Goal: Information Seeking & Learning: Find specific fact

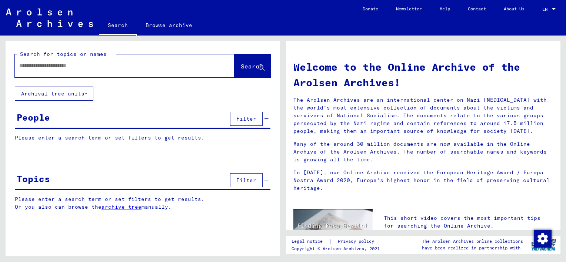
click at [51, 58] on div at bounding box center [113, 65] width 197 height 17
click at [50, 67] on input "text" at bounding box center [115, 66] width 193 height 8
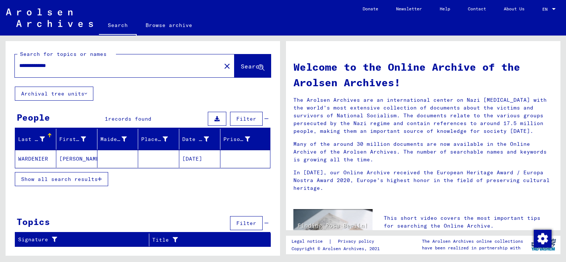
click at [206, 159] on mat-cell "[DATE]" at bounding box center [199, 159] width 41 height 18
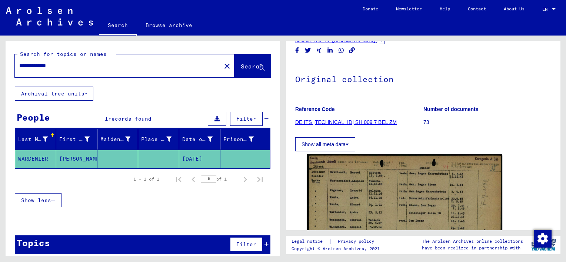
scroll to position [74, 0]
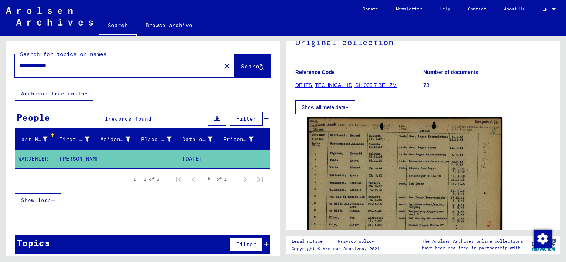
click at [57, 67] on input "**********" at bounding box center [117, 66] width 197 height 8
type input "*********"
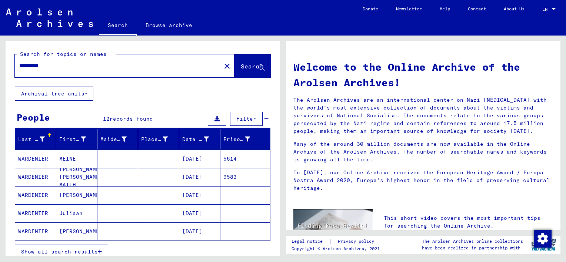
click at [200, 176] on mat-cell "[DATE]" at bounding box center [199, 177] width 41 height 18
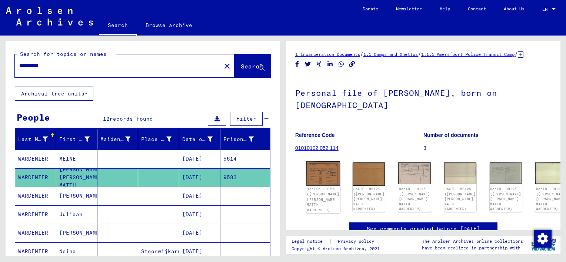
click at [319, 181] on img at bounding box center [323, 173] width 34 height 24
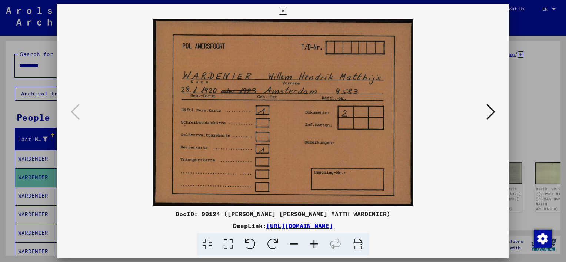
click at [486, 111] on icon at bounding box center [490, 112] width 9 height 18
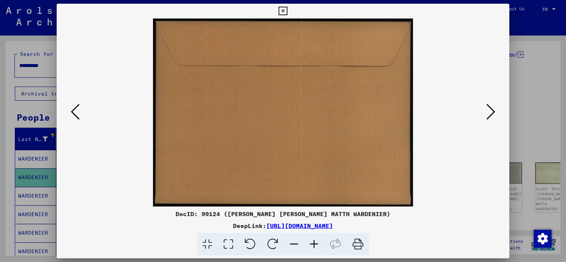
click at [486, 111] on icon at bounding box center [490, 112] width 9 height 18
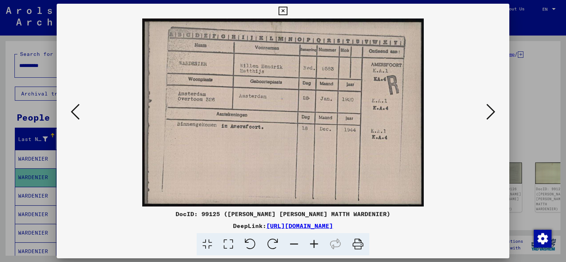
click at [486, 111] on icon at bounding box center [490, 112] width 9 height 18
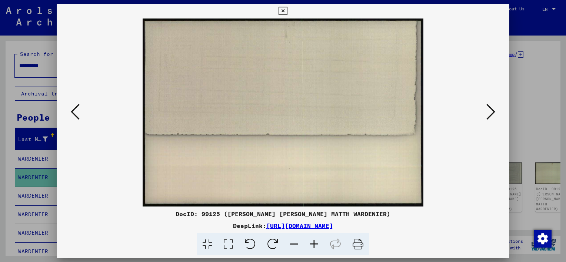
click at [486, 111] on icon at bounding box center [490, 112] width 9 height 18
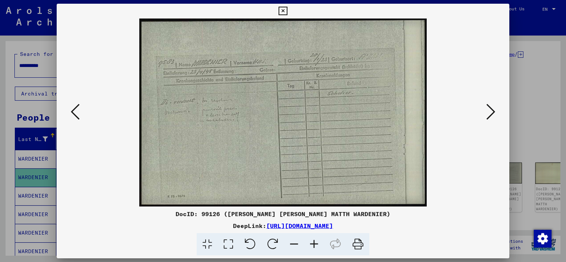
click at [486, 111] on icon at bounding box center [490, 112] width 9 height 18
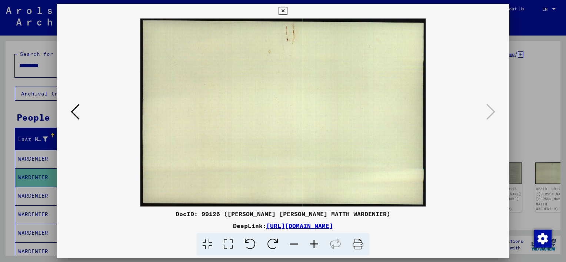
click at [282, 10] on icon at bounding box center [282, 11] width 9 height 9
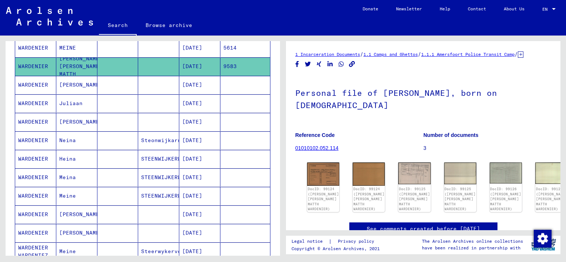
scroll to position [74, 0]
